Goal: Information Seeking & Learning: Understand process/instructions

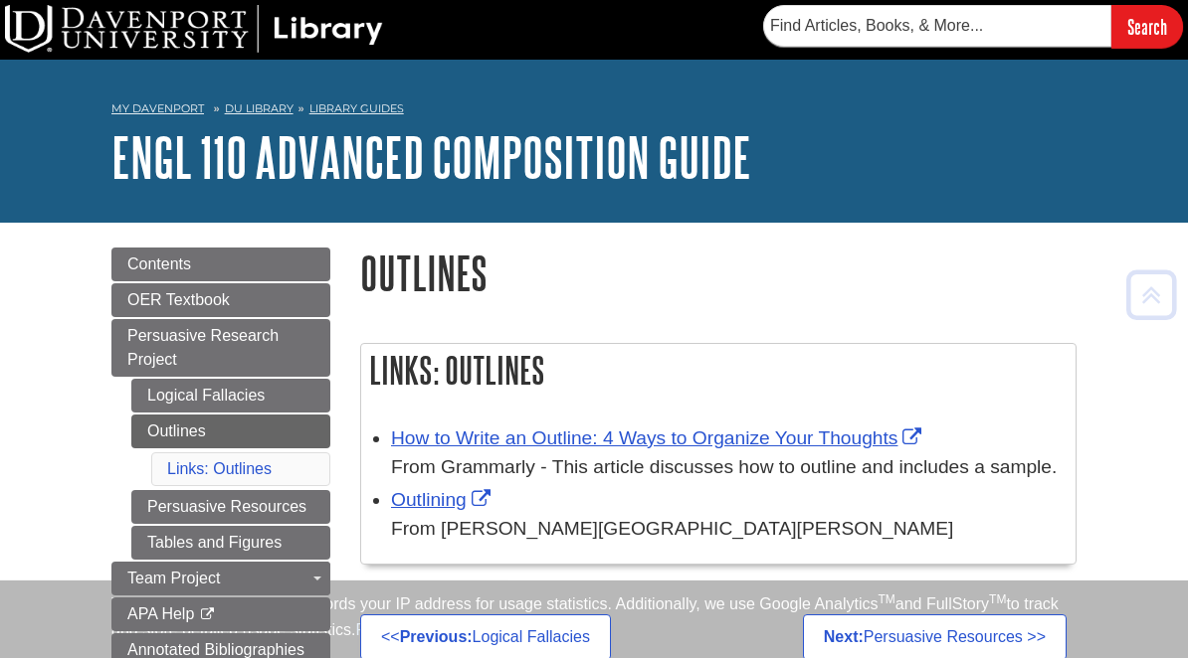
scroll to position [344, 0]
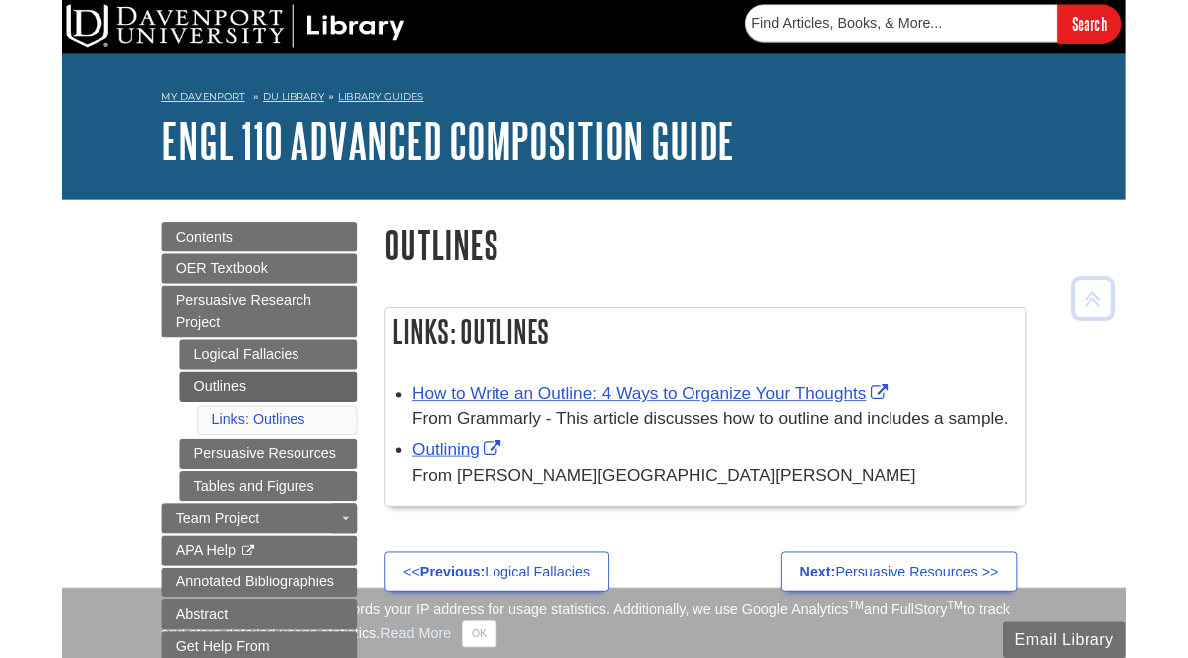
scroll to position [344, 0]
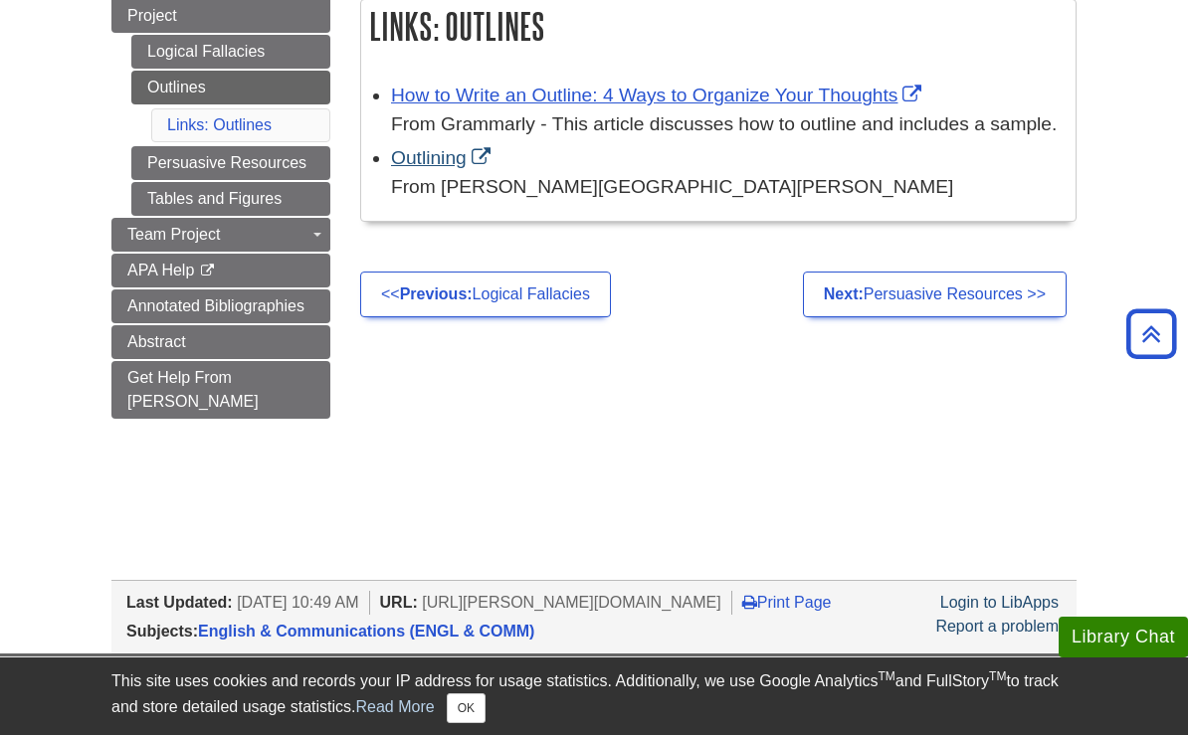
click at [434, 168] on link "Outlining" at bounding box center [443, 157] width 104 height 21
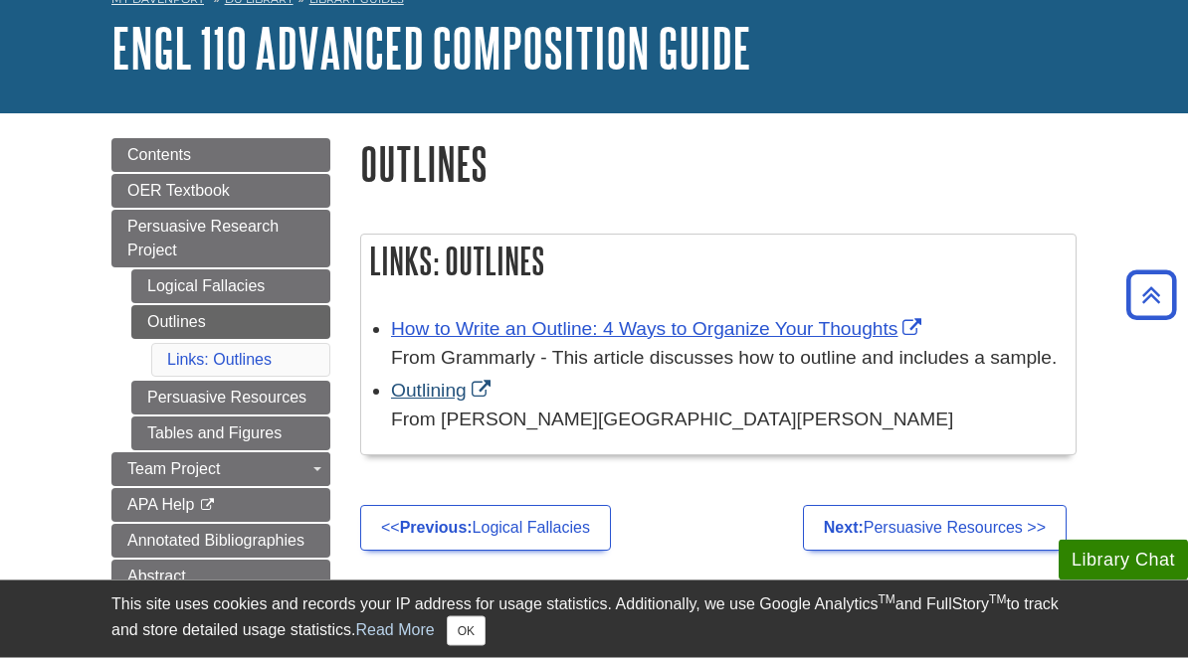
scroll to position [0, 0]
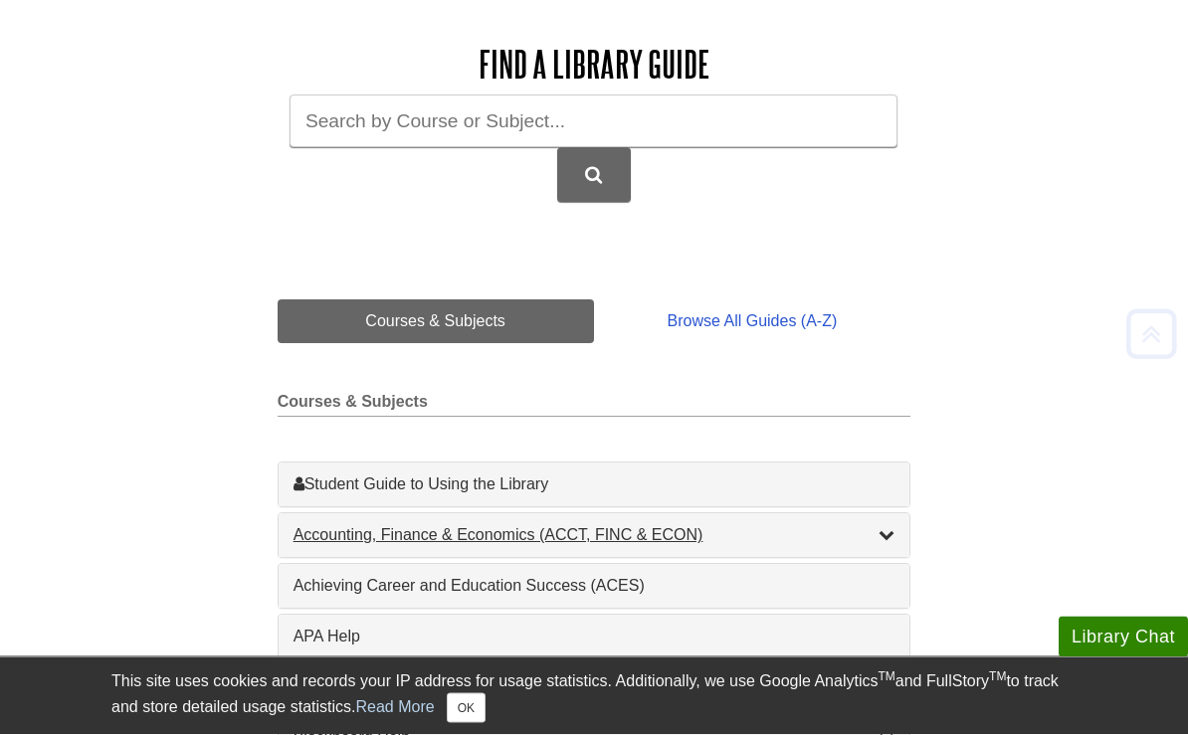
scroll to position [266, 0]
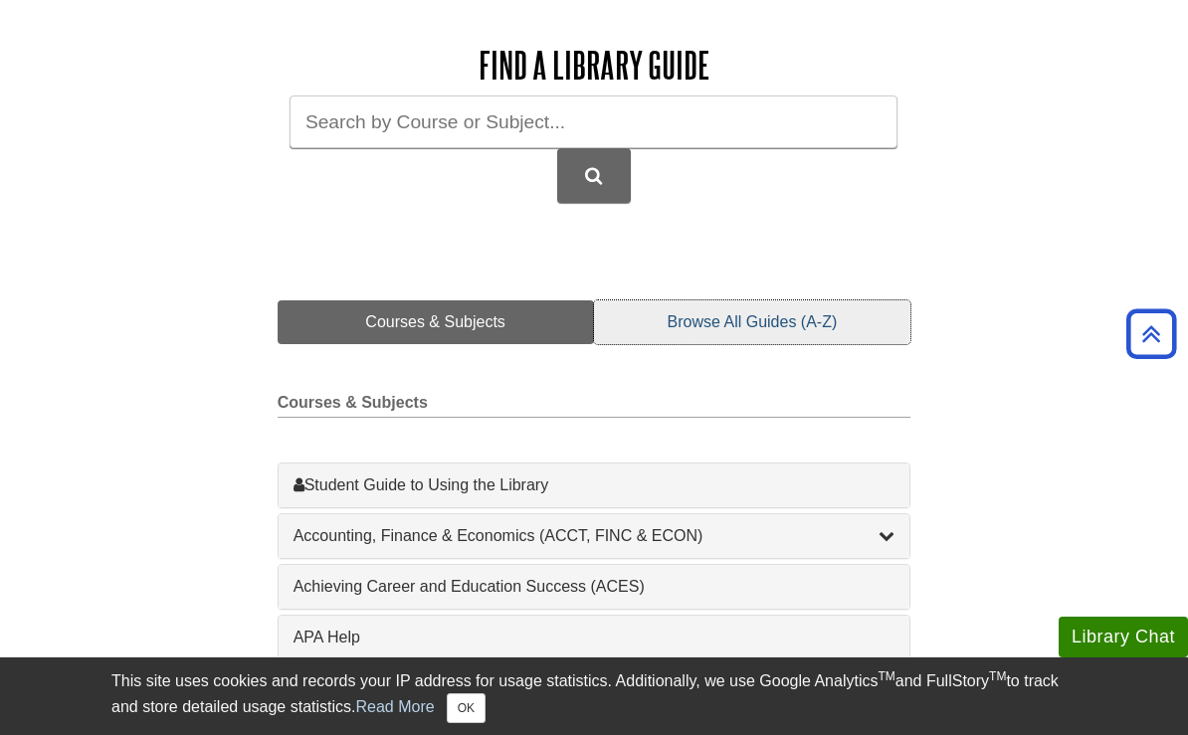
click at [697, 321] on link "Browse All Guides (A-Z)" at bounding box center [752, 322] width 317 height 44
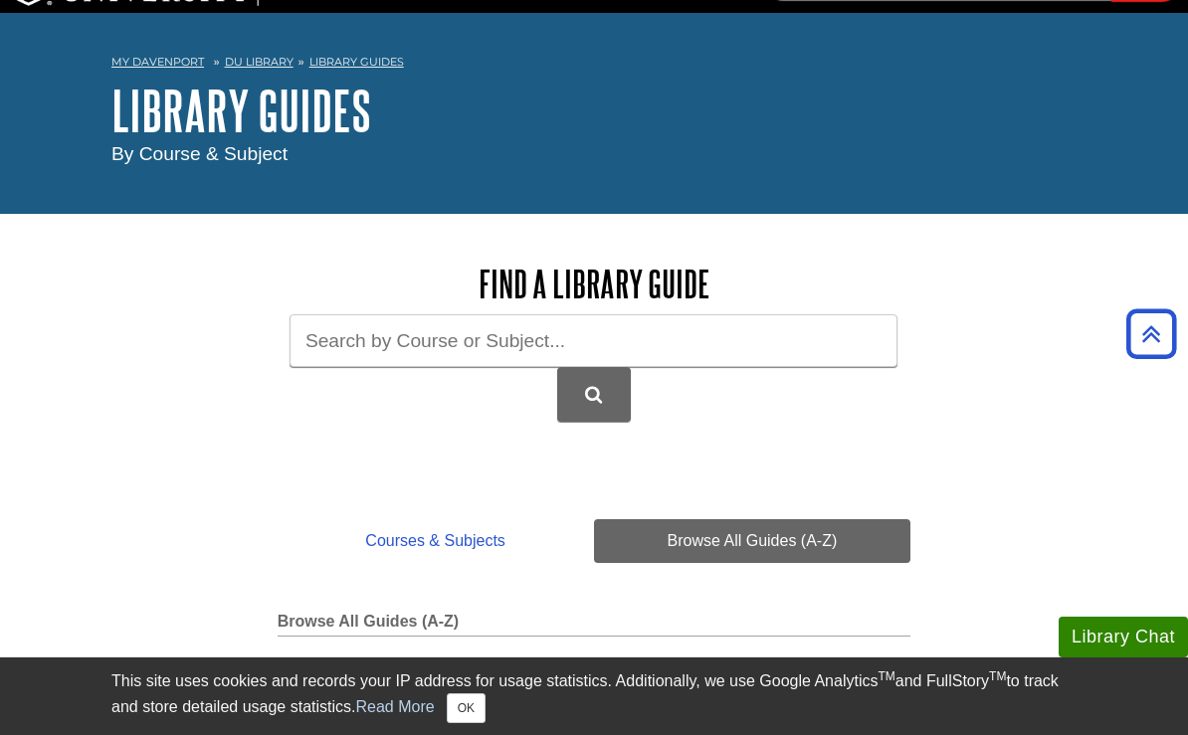
scroll to position [0, 0]
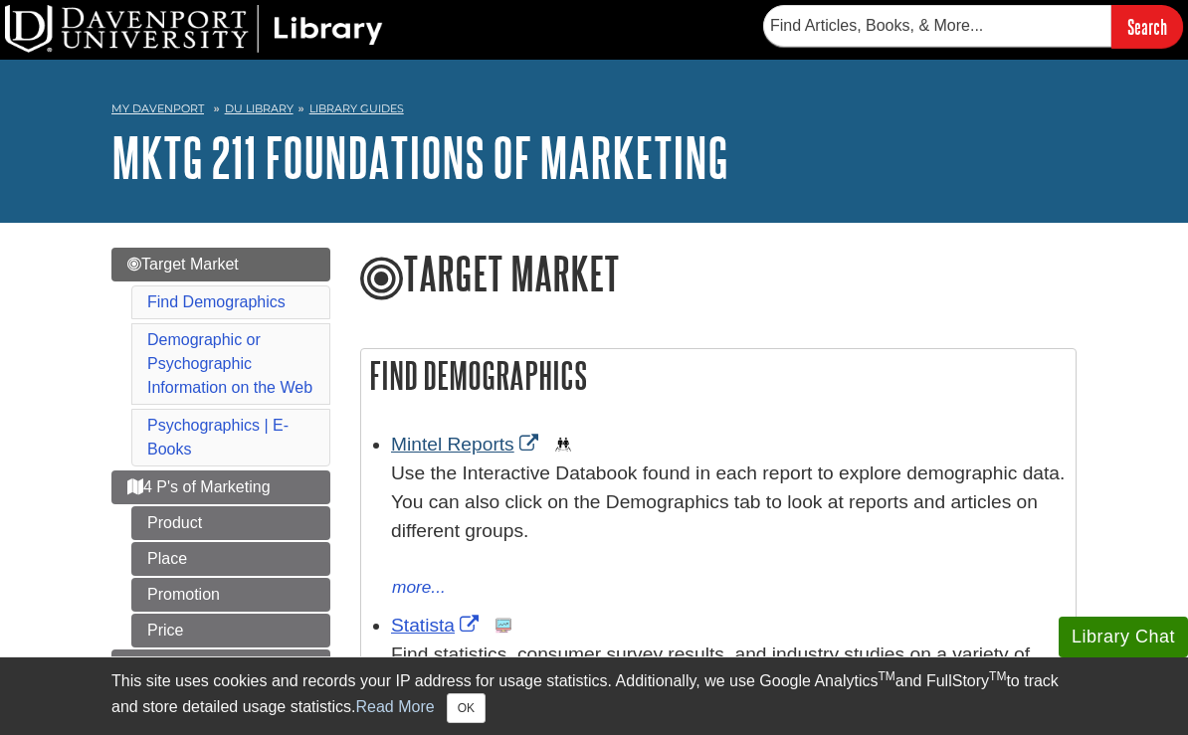
click at [497, 447] on link "Mintel Reports" at bounding box center [467, 444] width 152 height 21
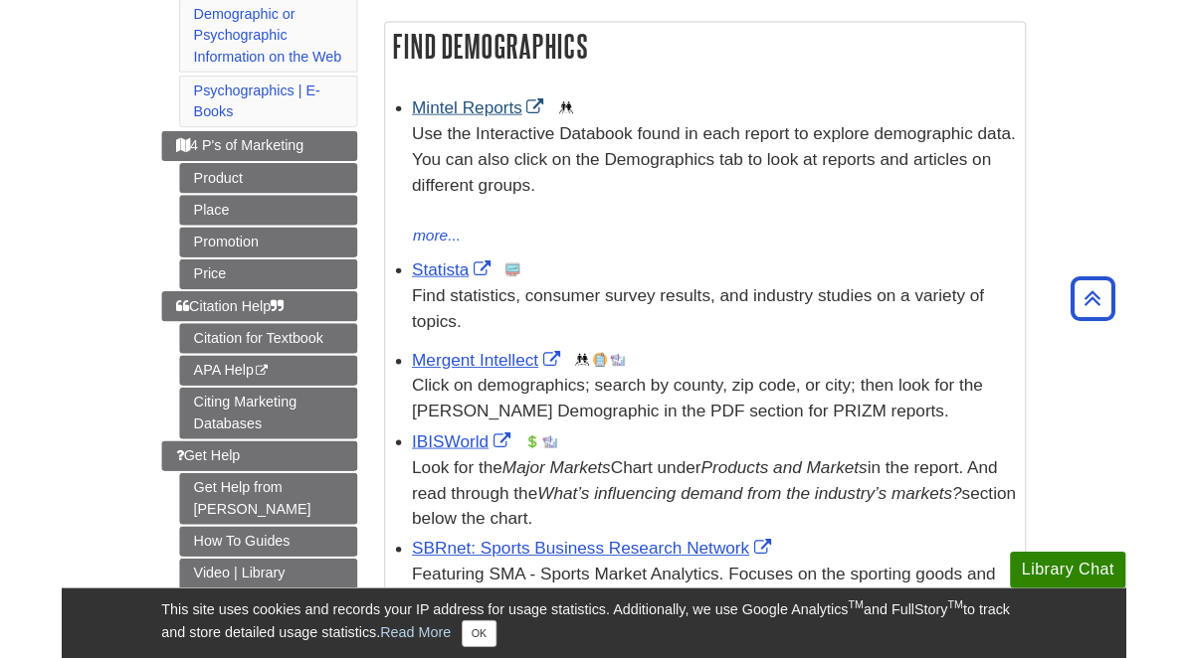
scroll to position [325, 0]
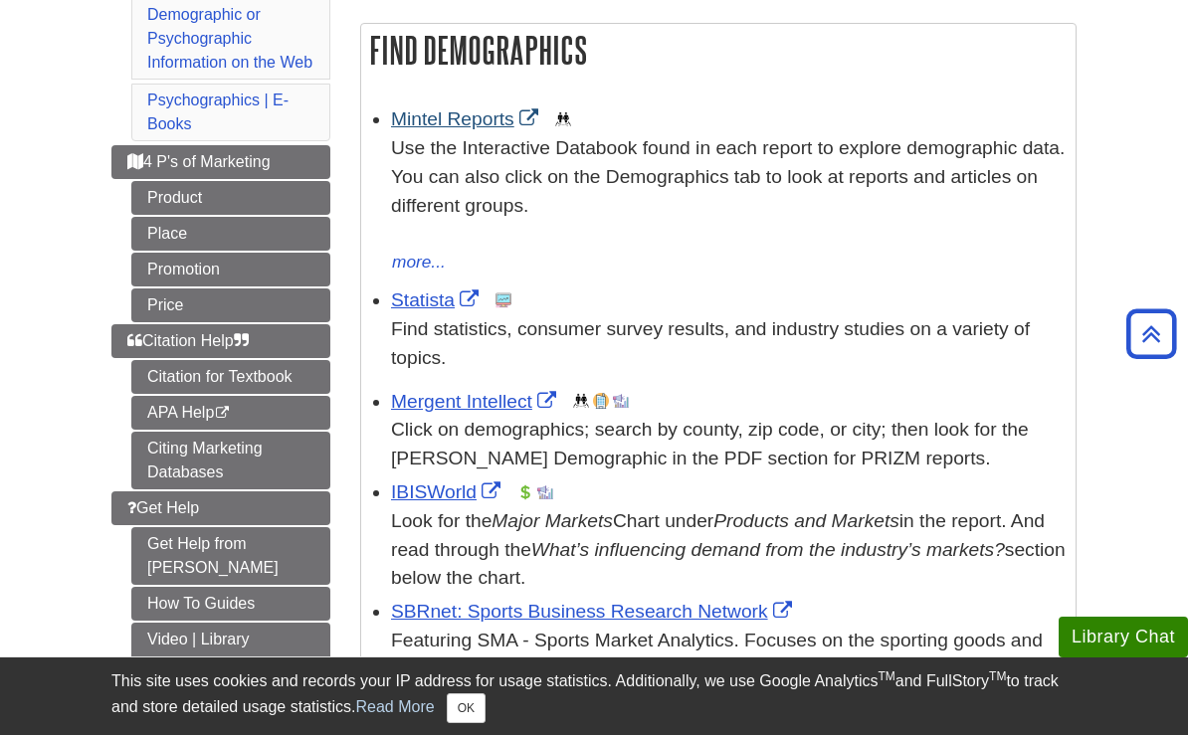
click at [438, 495] on link "IBISWorld" at bounding box center [448, 491] width 114 height 21
click at [439, 496] on link "IBISWorld" at bounding box center [448, 491] width 114 height 21
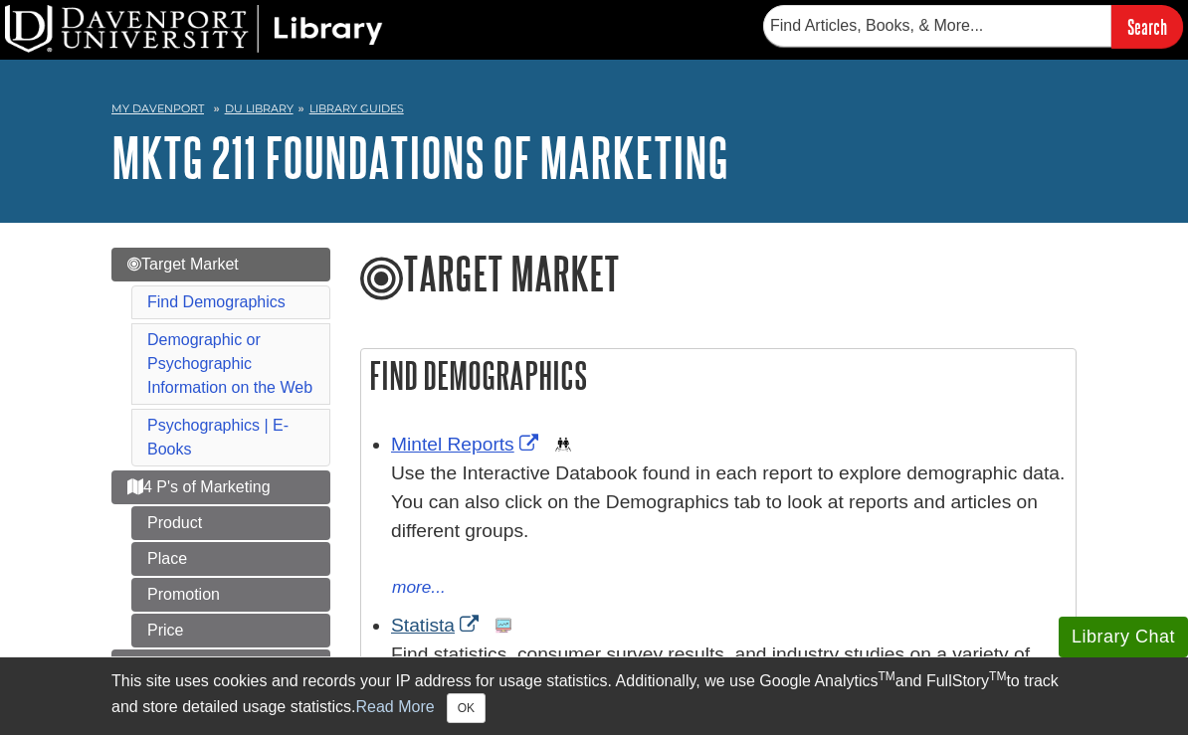
click at [426, 627] on link "Statista" at bounding box center [437, 625] width 92 height 21
drag, startPoint x: 426, startPoint y: 627, endPoint x: 475, endPoint y: 457, distance: 177.2
click at [474, 455] on link "Mintel Reports" at bounding box center [467, 444] width 152 height 21
click at [475, 455] on link "Mintel Reports" at bounding box center [467, 444] width 152 height 21
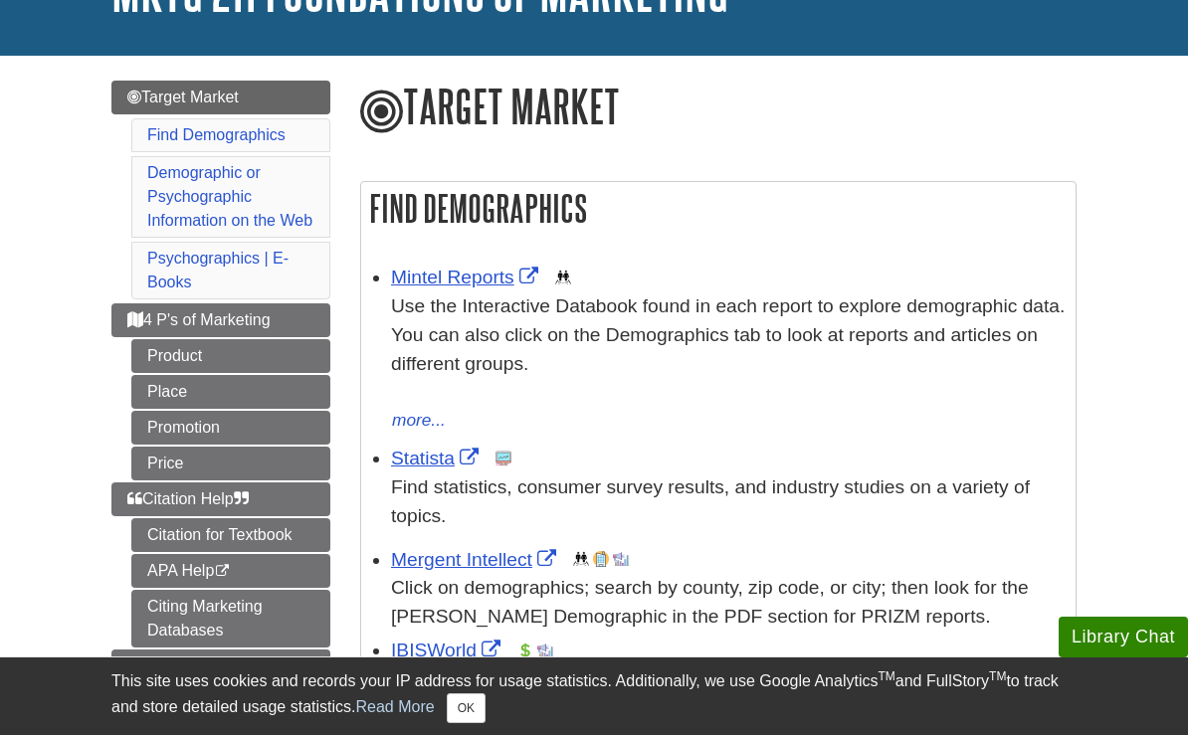
scroll to position [180, 0]
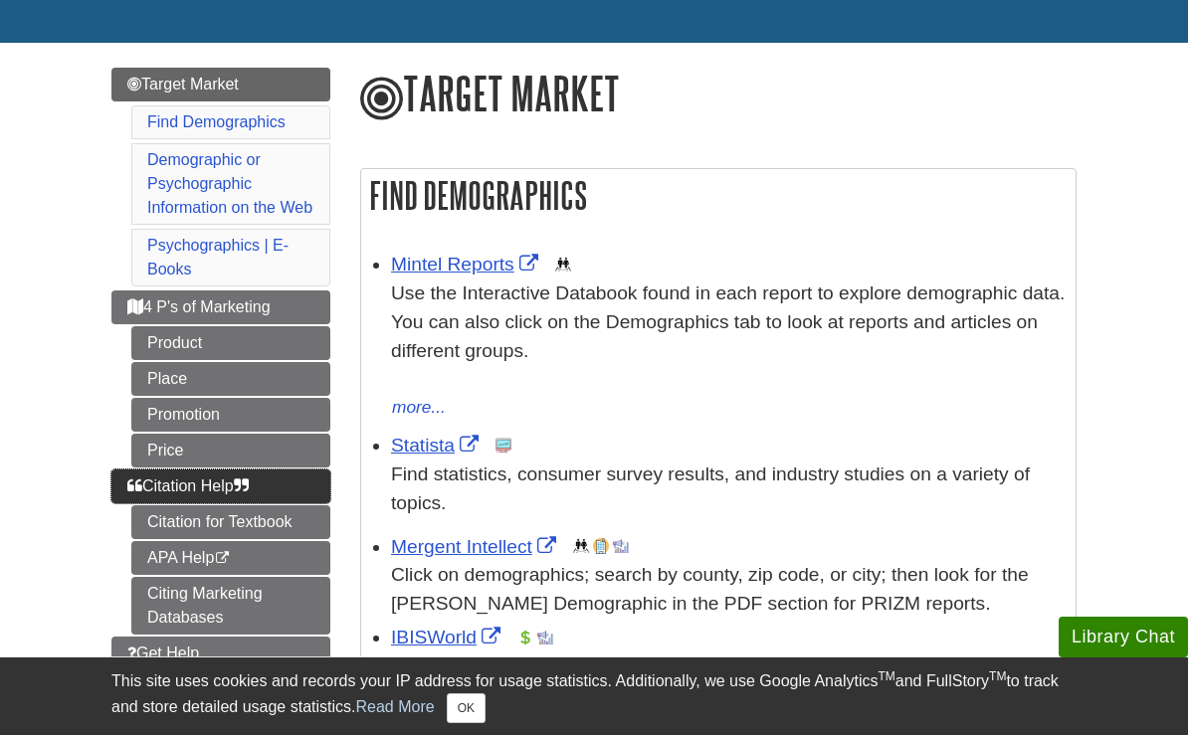
click at [197, 488] on span "Citation Help" at bounding box center [187, 485] width 121 height 17
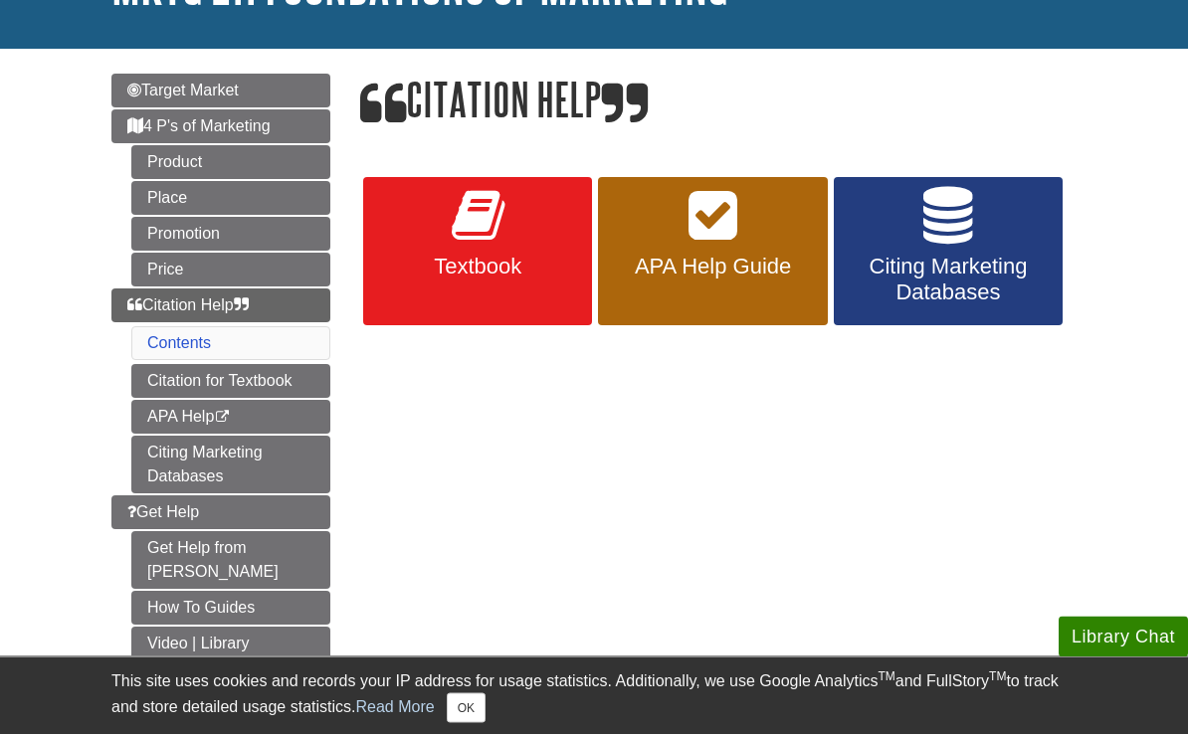
scroll to position [177, 0]
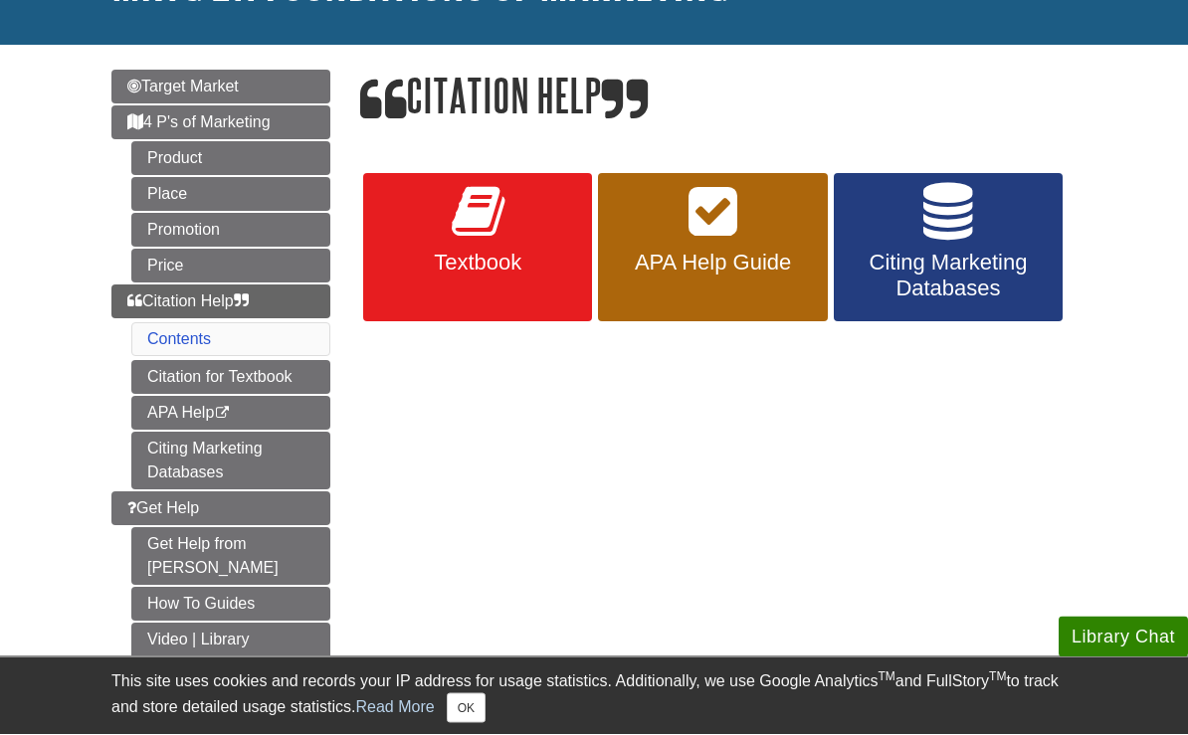
click at [952, 270] on span "Citing Marketing Databases" at bounding box center [947, 277] width 199 height 52
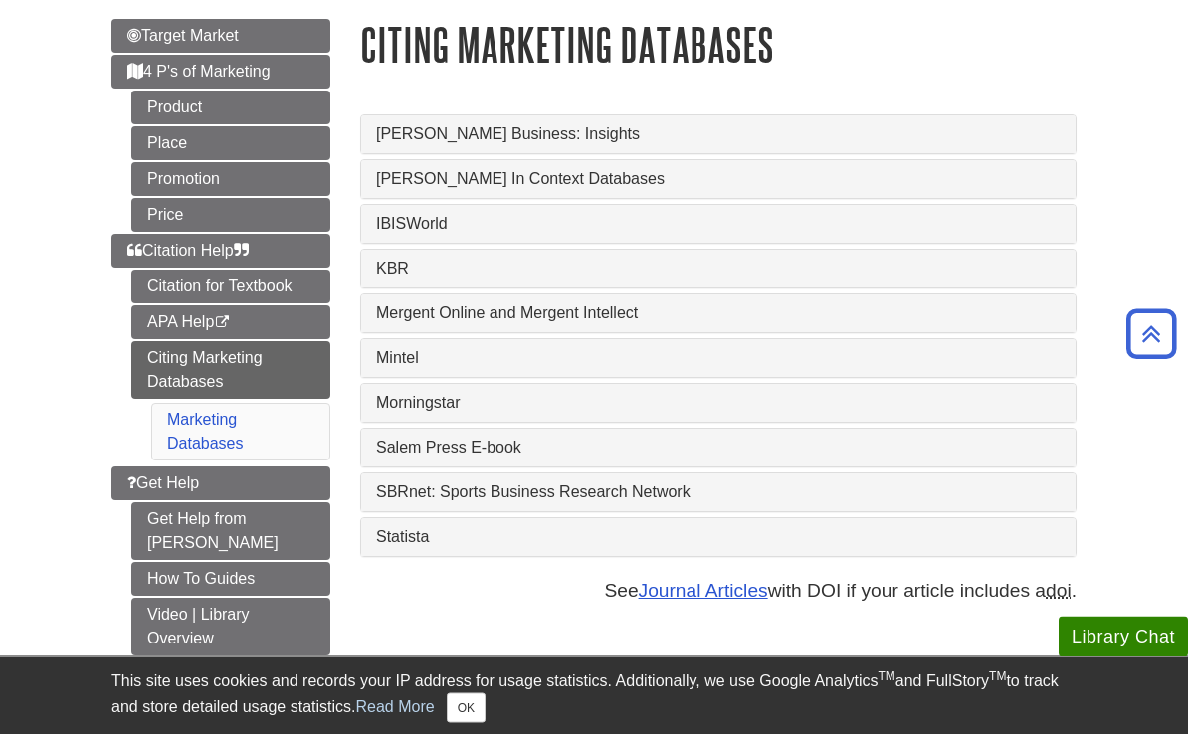
scroll to position [229, 0]
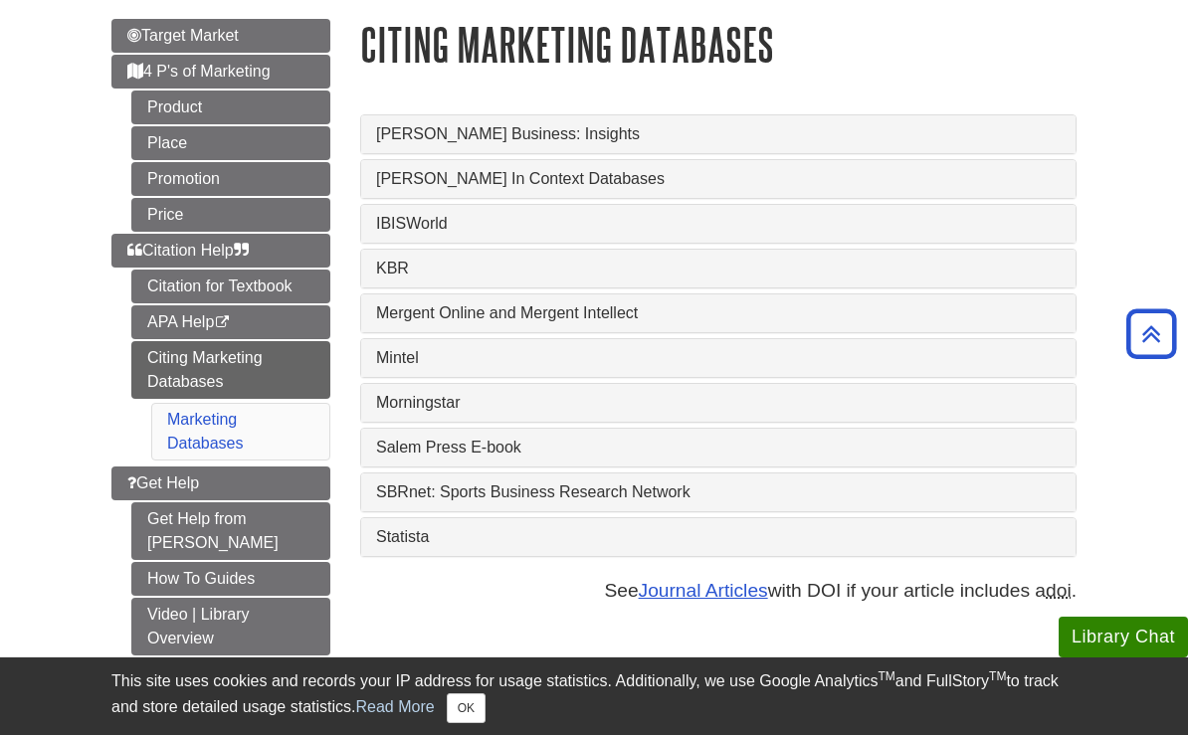
click at [379, 367] on link "Mintel" at bounding box center [718, 358] width 684 height 18
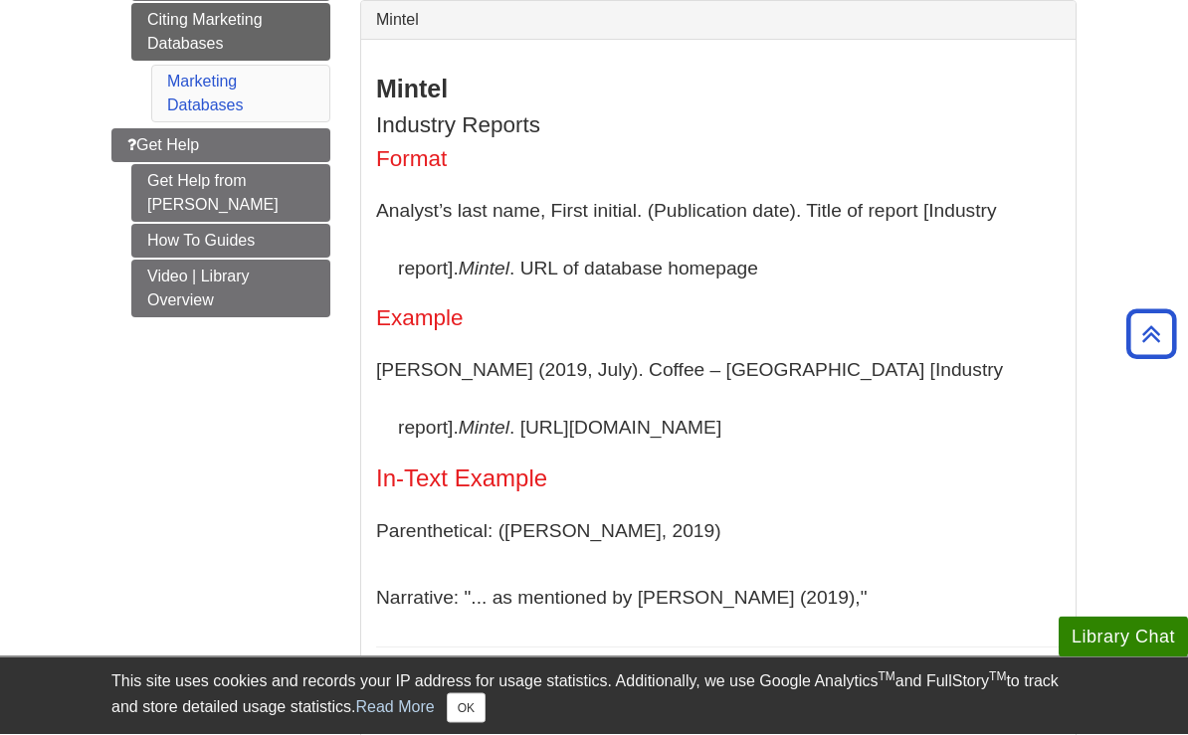
scroll to position [573, 0]
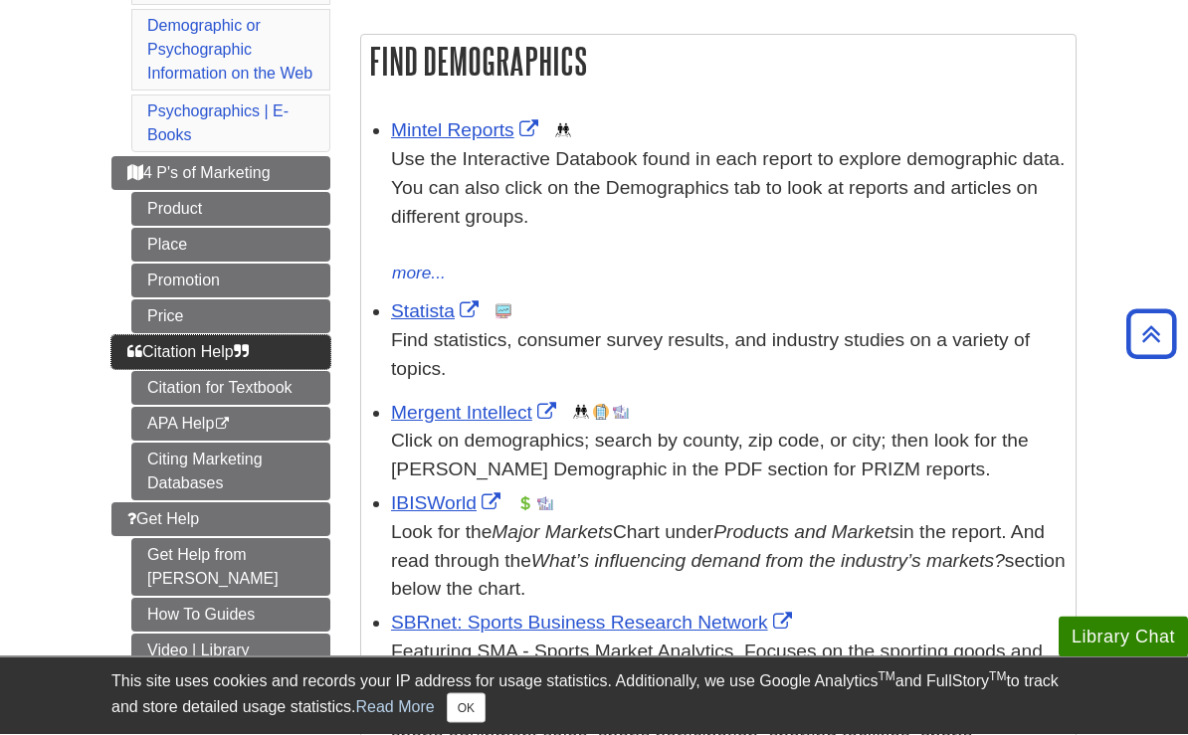
scroll to position [314, 0]
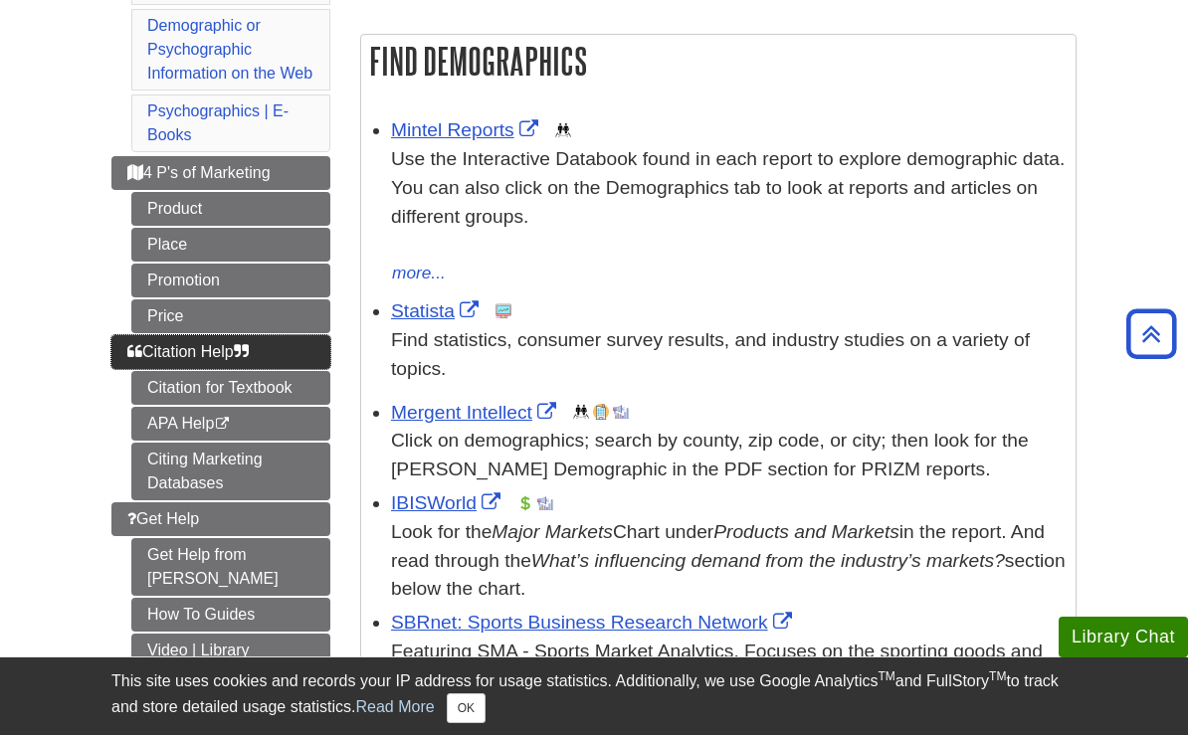
click at [300, 353] on link "Citation Help" at bounding box center [220, 352] width 219 height 34
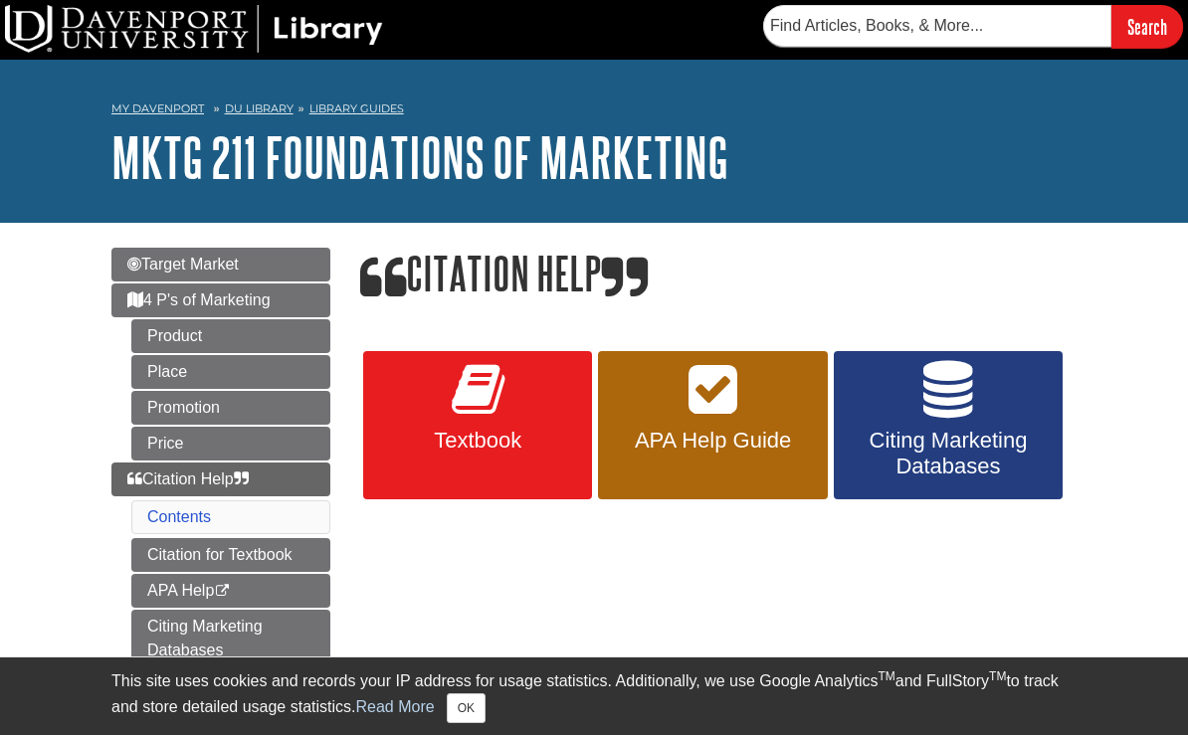
click at [1008, 457] on span "Citing Marketing Databases" at bounding box center [947, 454] width 199 height 52
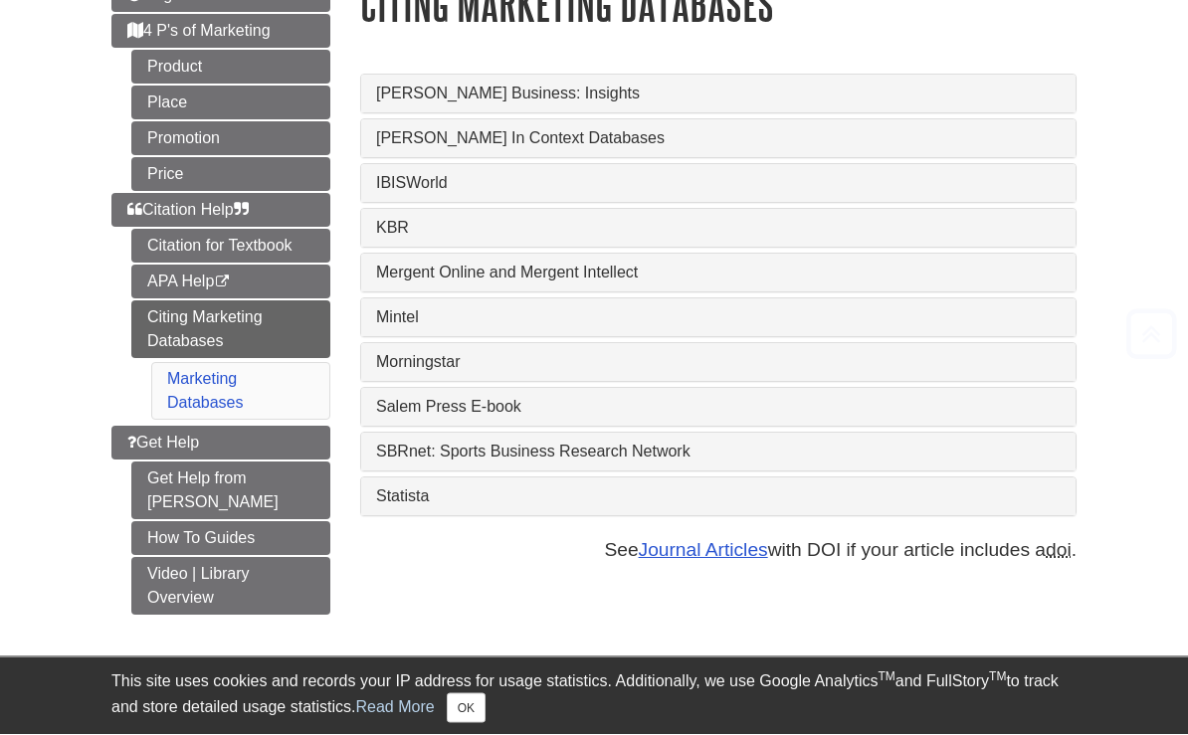
scroll to position [270, 0]
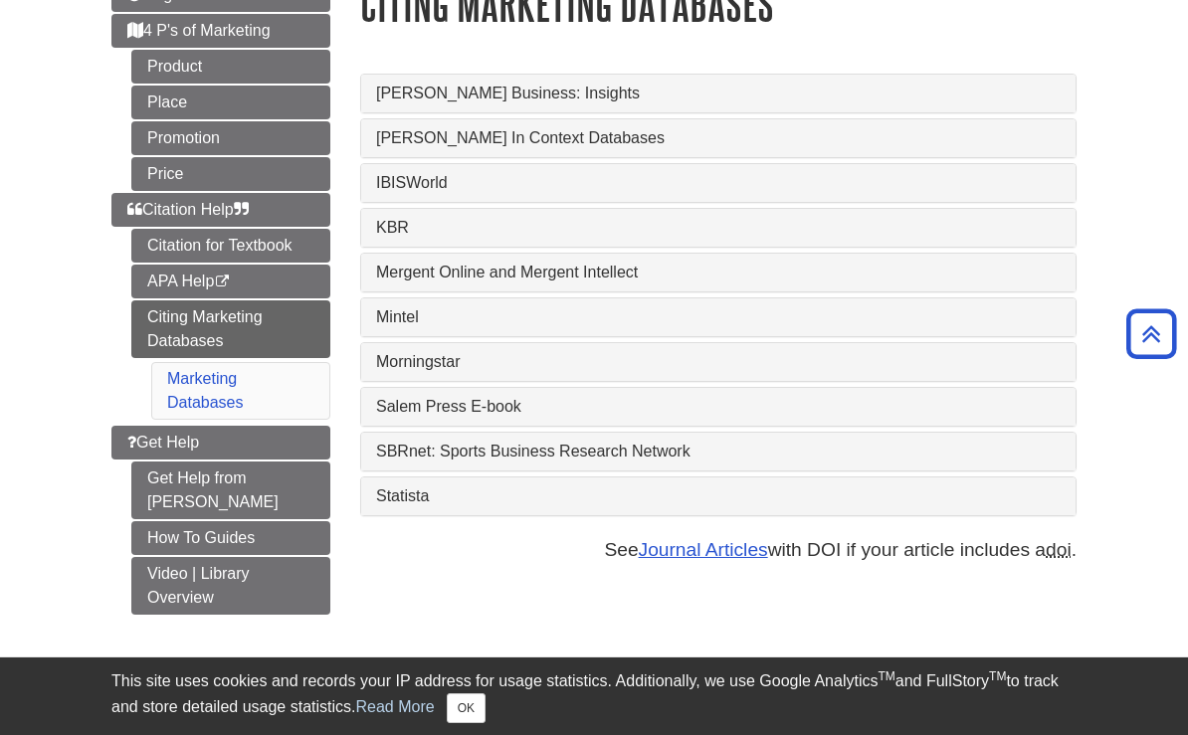
click at [694, 326] on link "Mintel" at bounding box center [718, 317] width 684 height 18
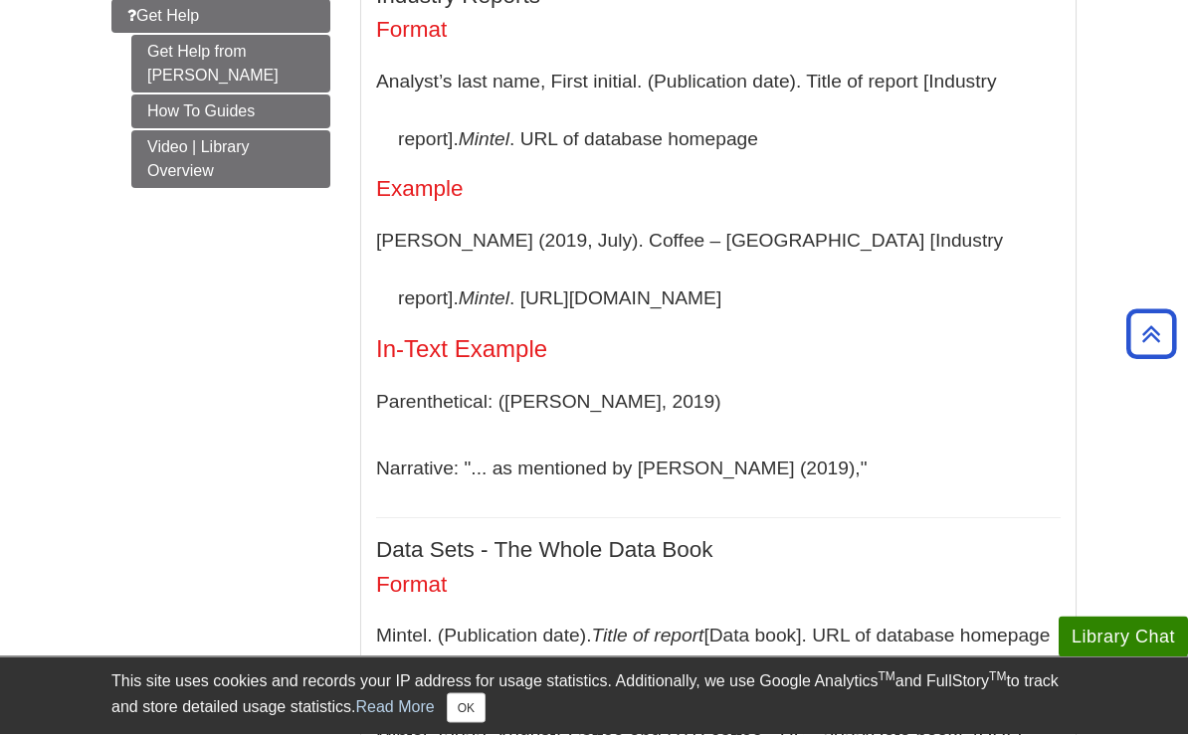
scroll to position [696, 0]
